Goal: Use online tool/utility

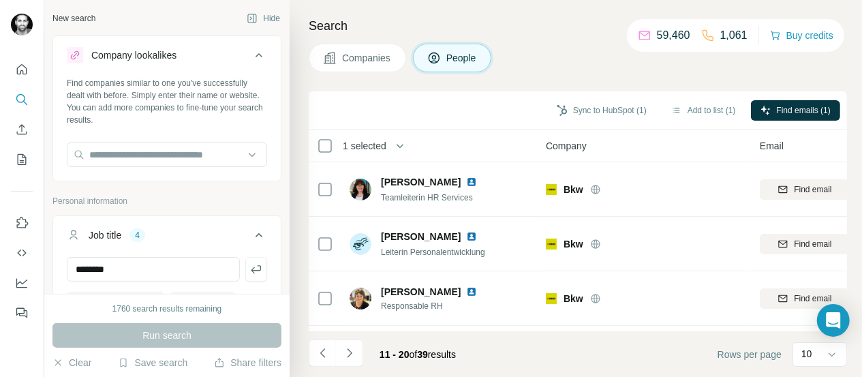
scroll to position [52, 0]
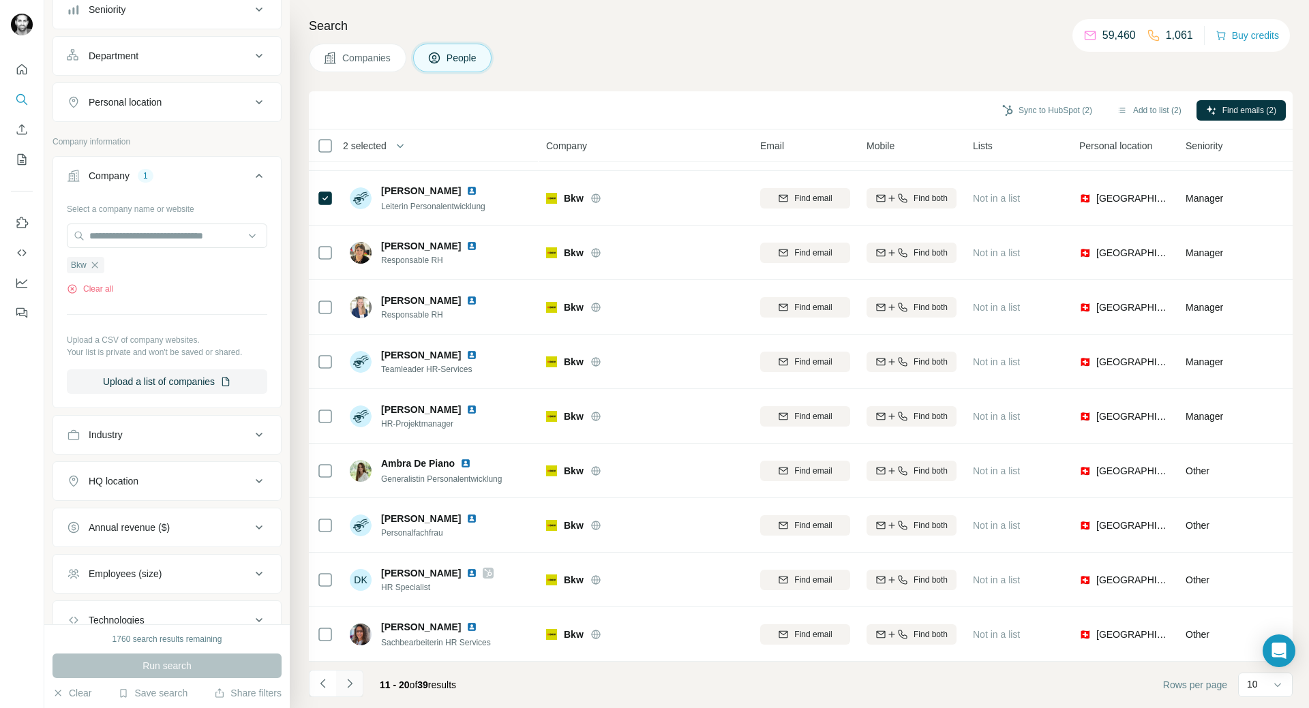
click at [348, 380] on icon "Navigate to next page" at bounding box center [350, 684] width 14 height 14
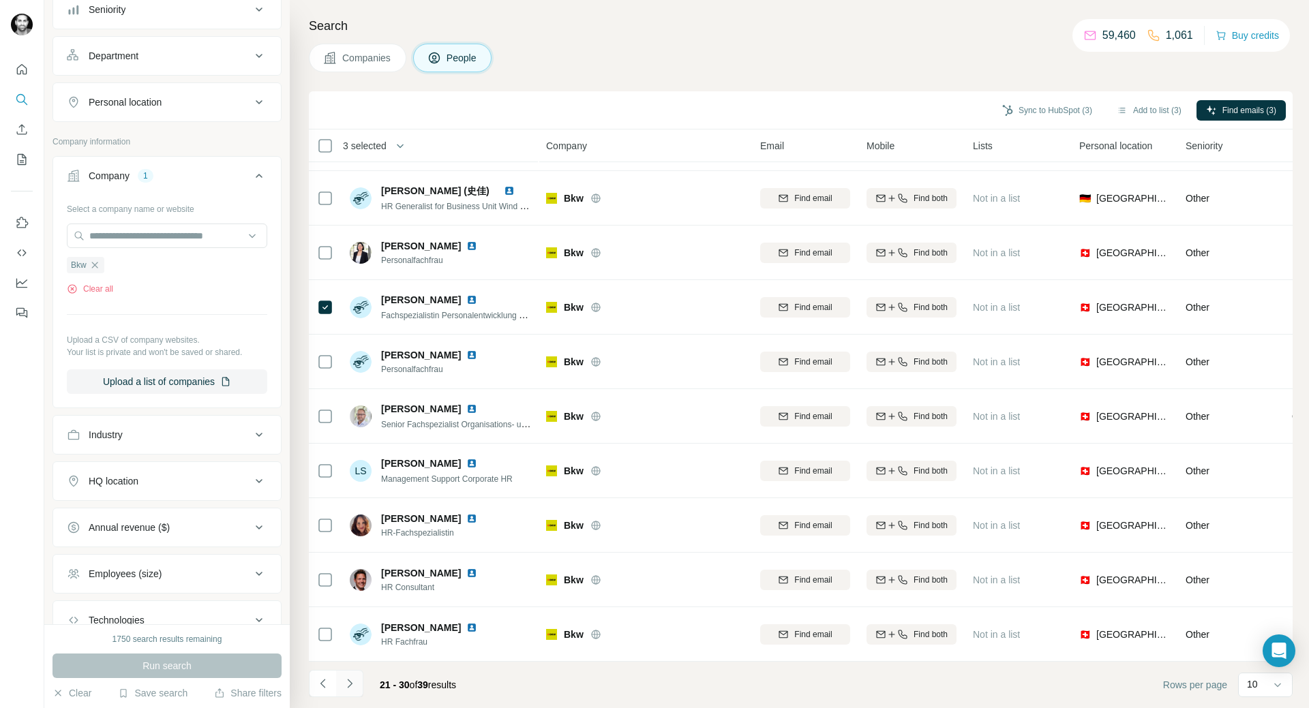
click at [345, 380] on icon "Navigate to next page" at bounding box center [350, 684] width 14 height 14
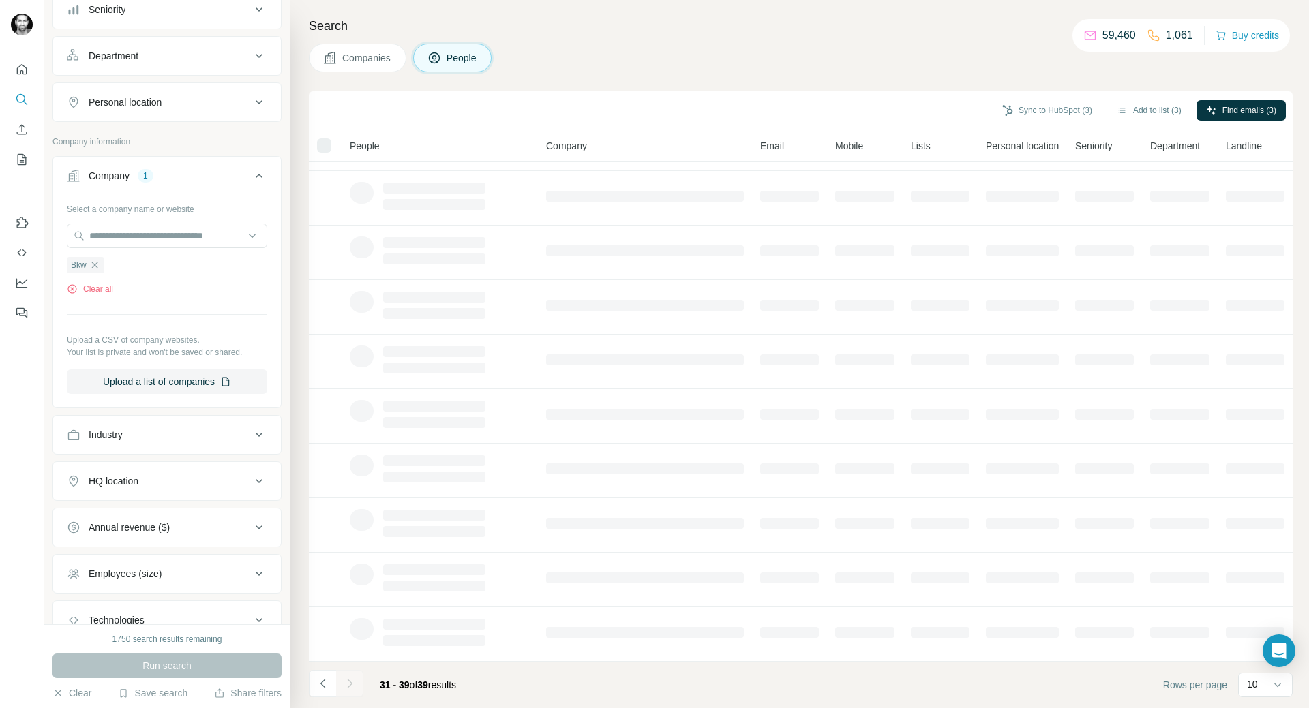
scroll to position [0, 0]
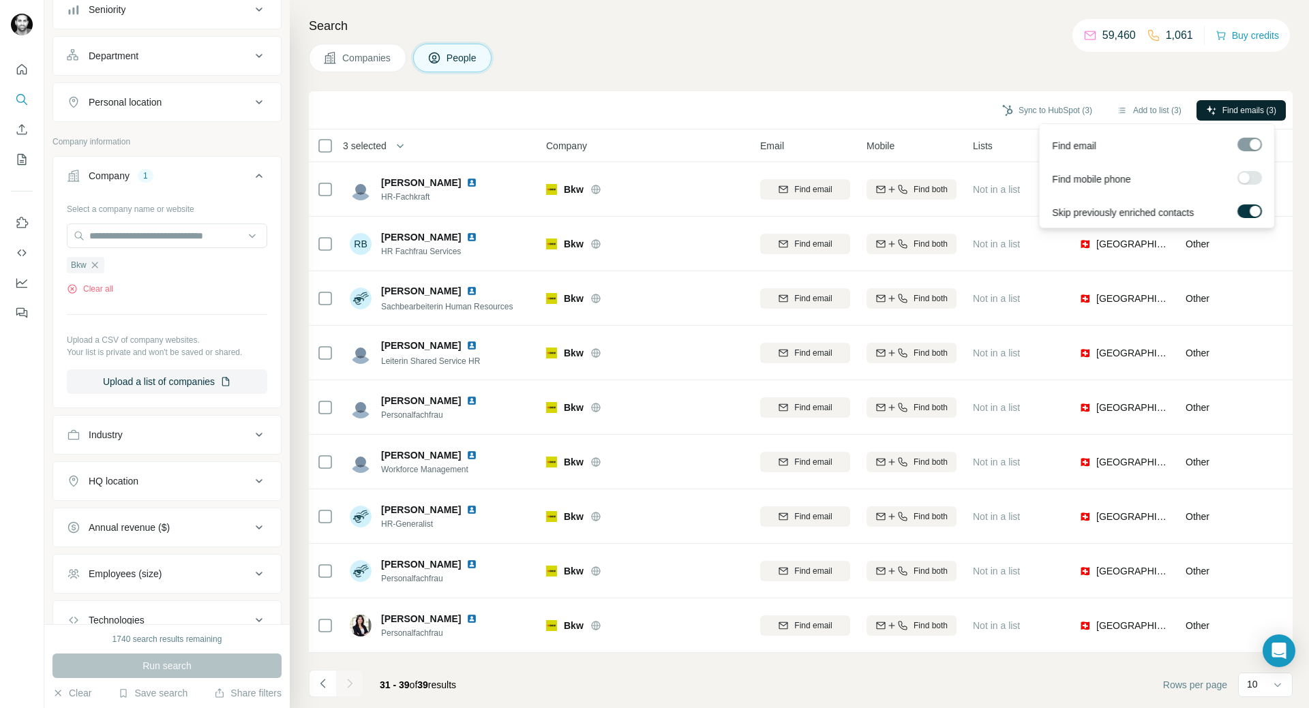
click at [872, 101] on button "Find emails (3)" at bounding box center [1240, 110] width 89 height 20
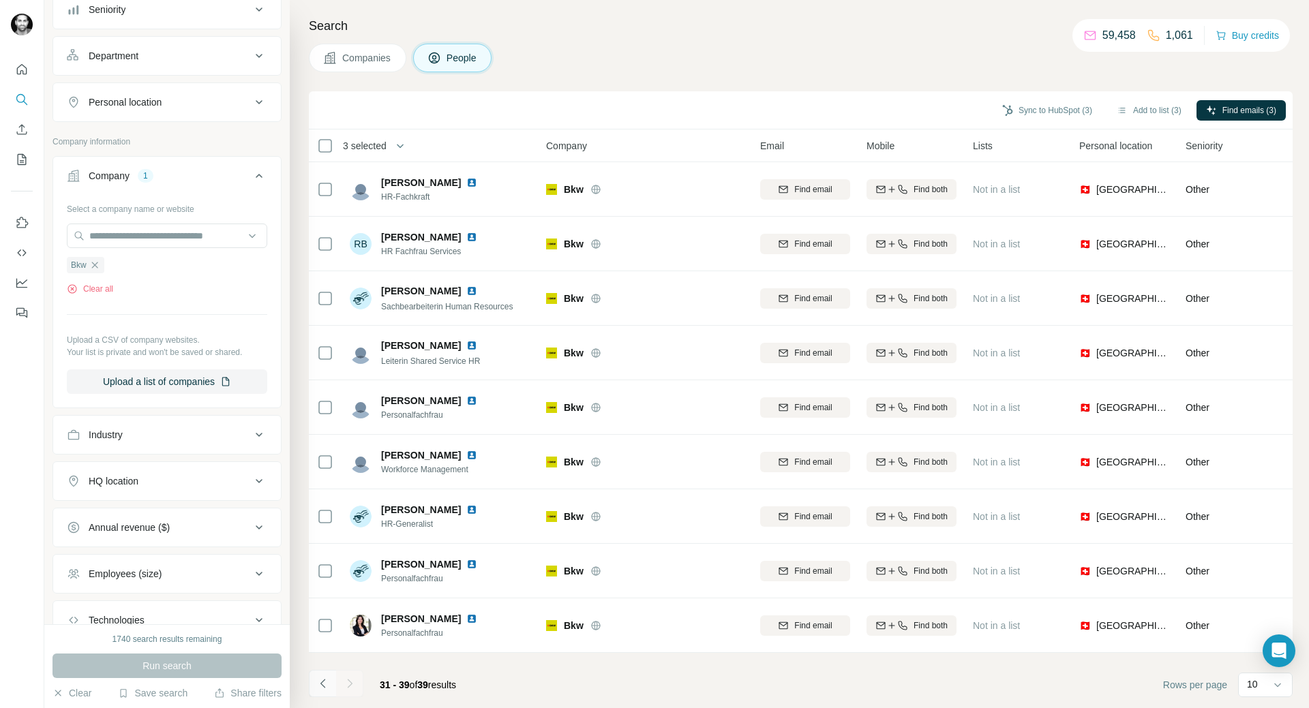
click at [326, 380] on icon "Navigate to previous page" at bounding box center [323, 684] width 14 height 14
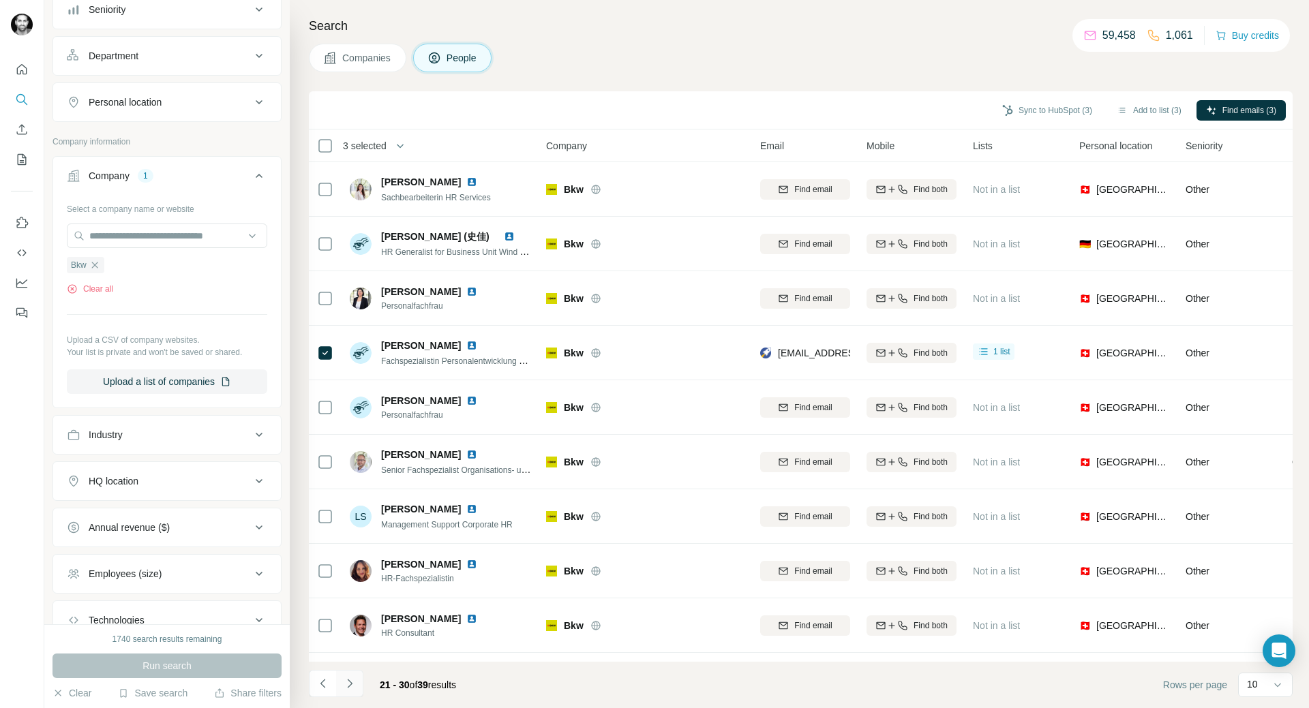
click at [351, 380] on icon "Navigate to next page" at bounding box center [349, 683] width 5 height 9
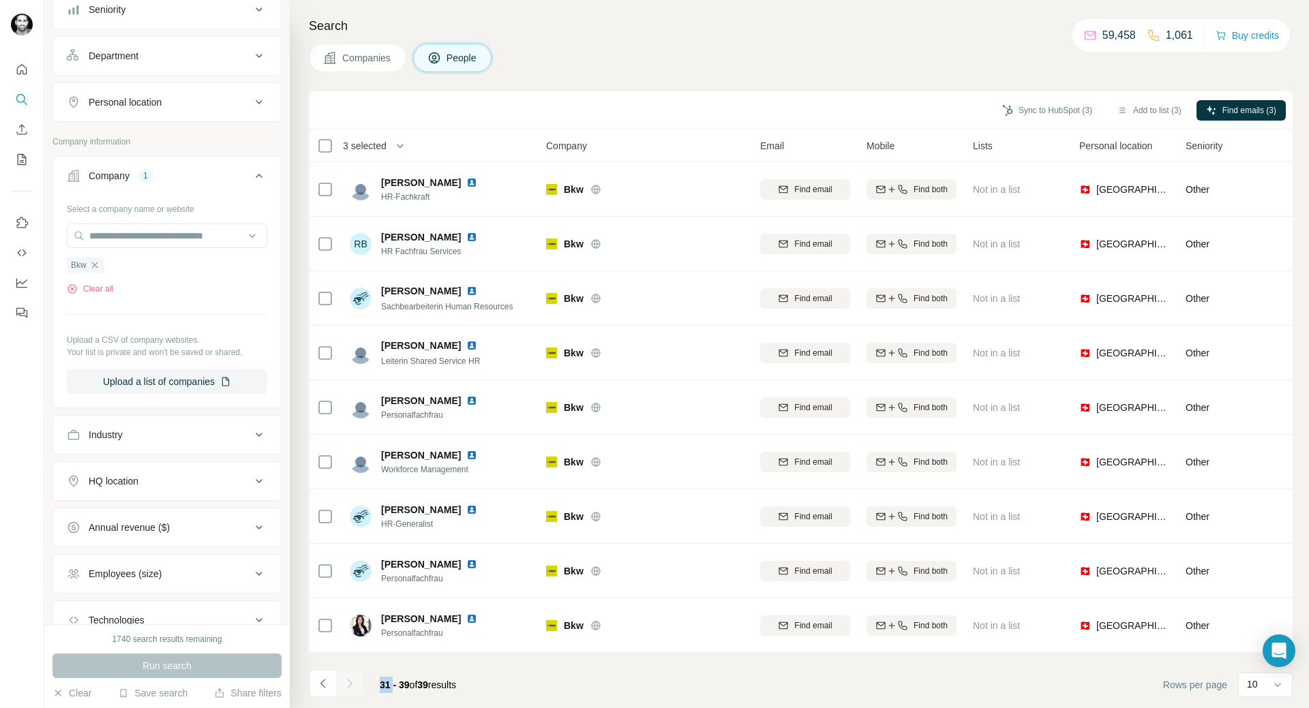
click at [351, 380] on div at bounding box center [349, 683] width 27 height 27
click at [319, 380] on icon "Navigate to previous page" at bounding box center [323, 684] width 14 height 14
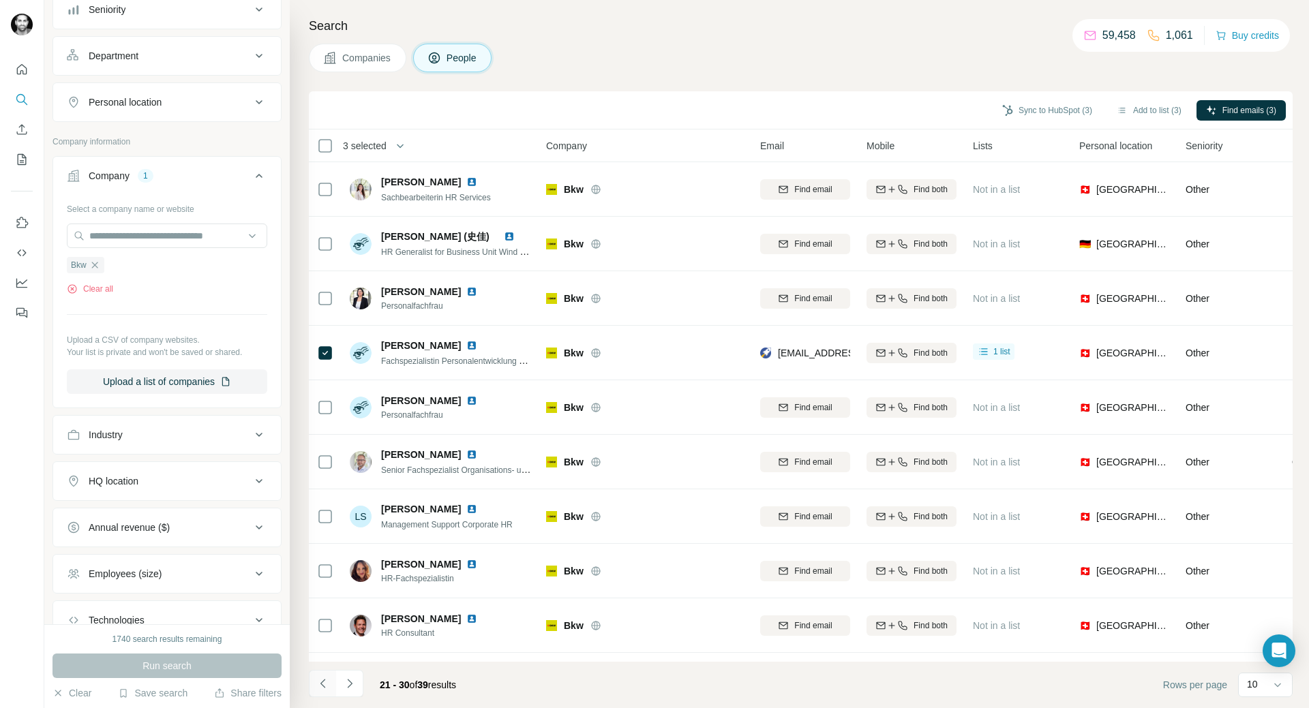
click at [319, 380] on icon "Navigate to previous page" at bounding box center [323, 684] width 14 height 14
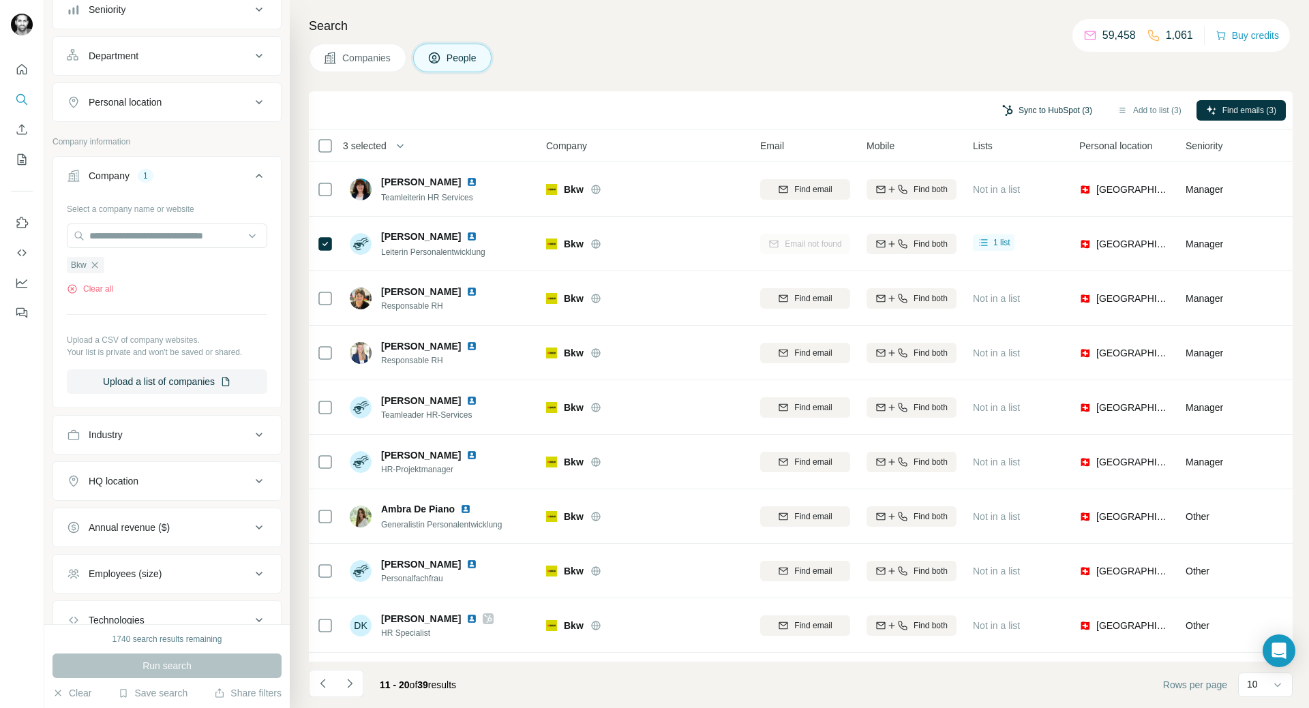
click at [872, 110] on button "Sync to HubSpot (3)" at bounding box center [1046, 110] width 109 height 20
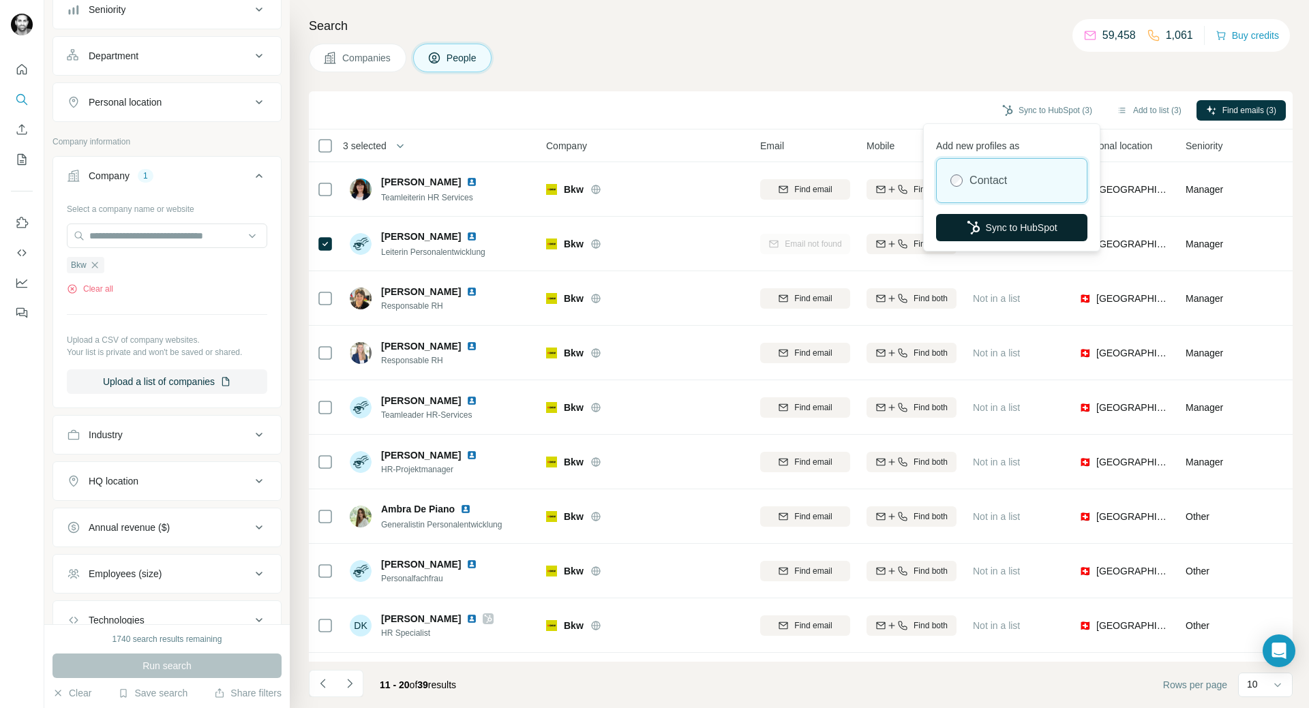
click at [872, 221] on button "Sync to HubSpot" at bounding box center [1011, 227] width 151 height 27
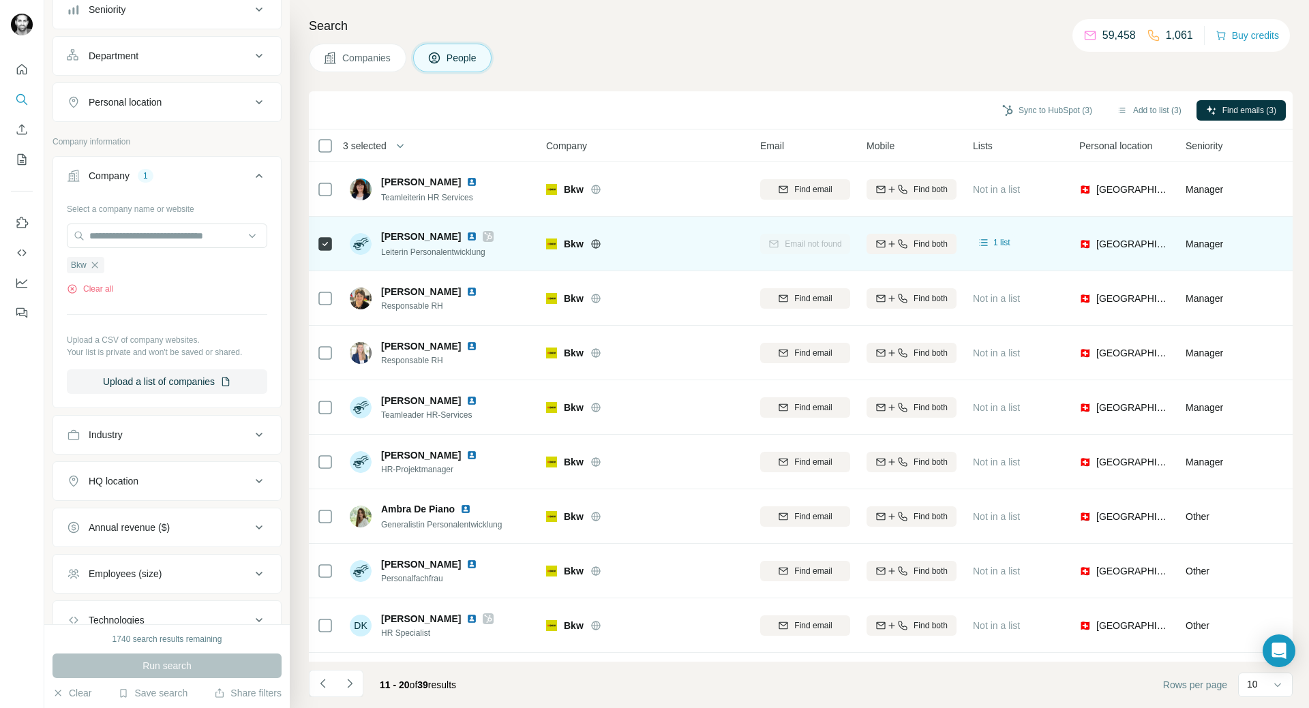
click at [804, 243] on div "Email not found" at bounding box center [805, 243] width 90 height 37
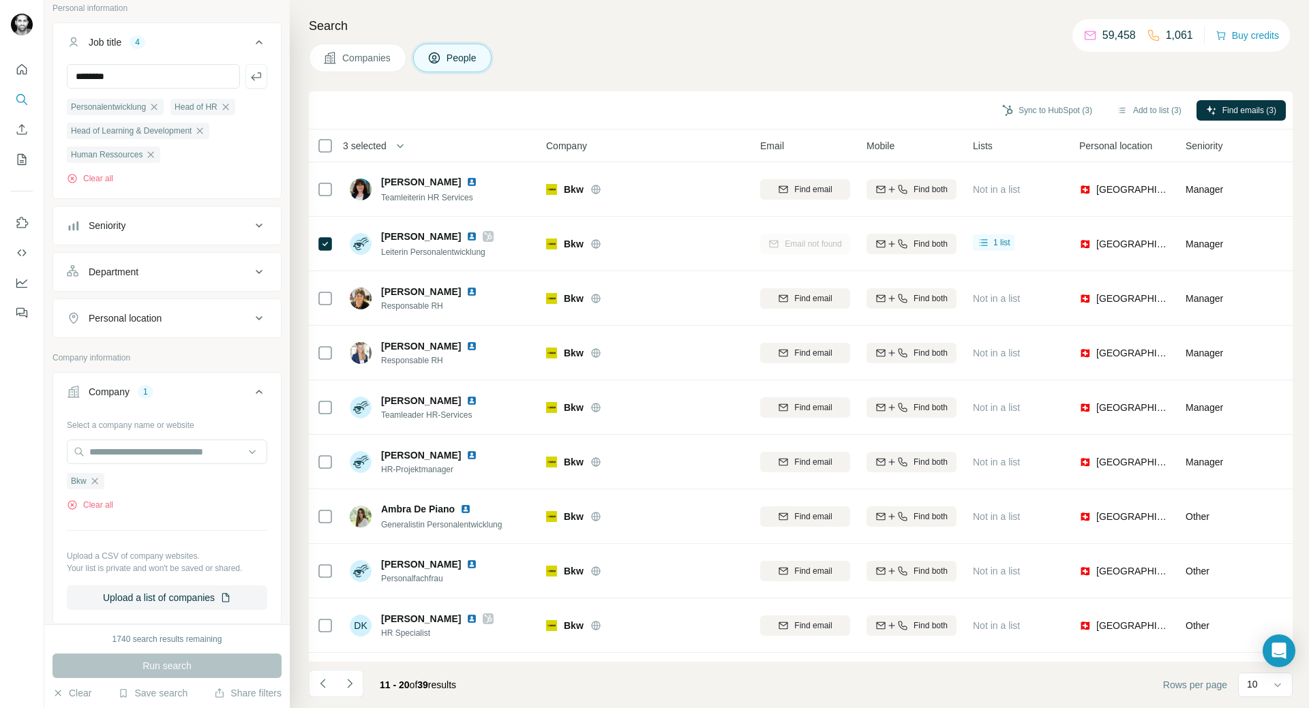
scroll to position [204, 0]
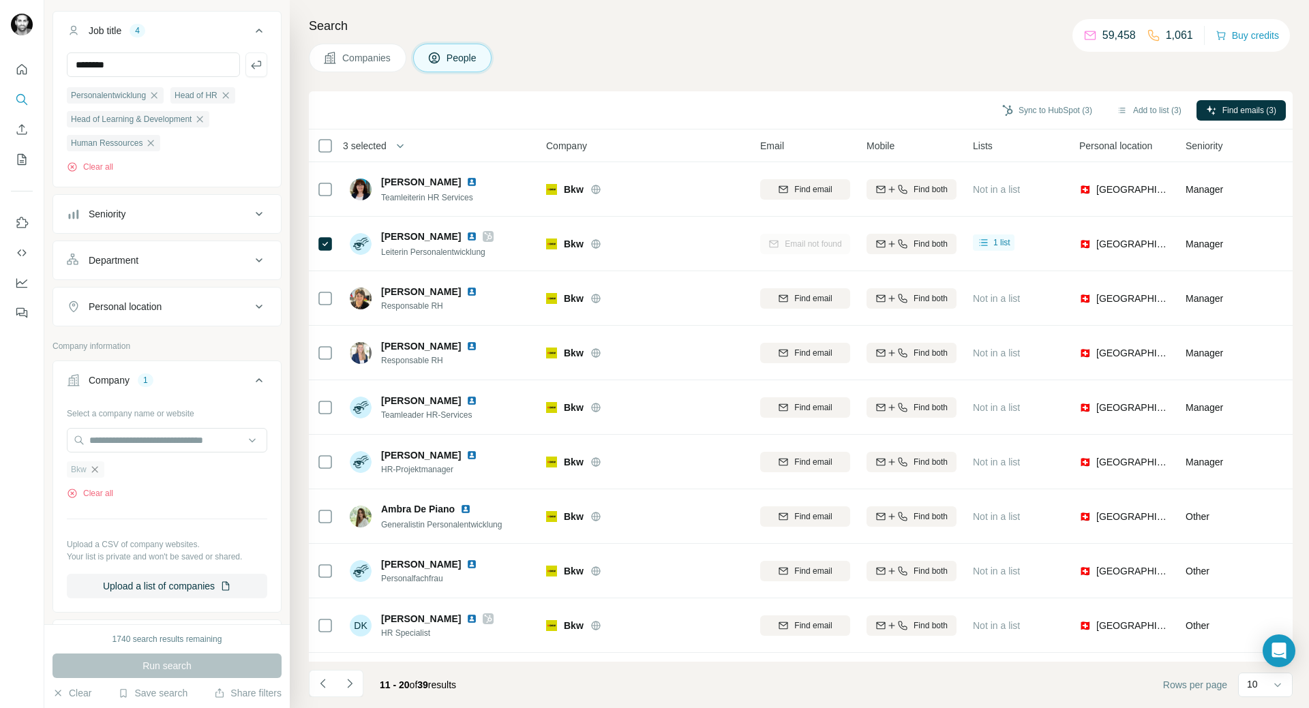
click at [95, 380] on icon "button" at bounding box center [94, 469] width 11 height 11
